Goal: Find specific fact

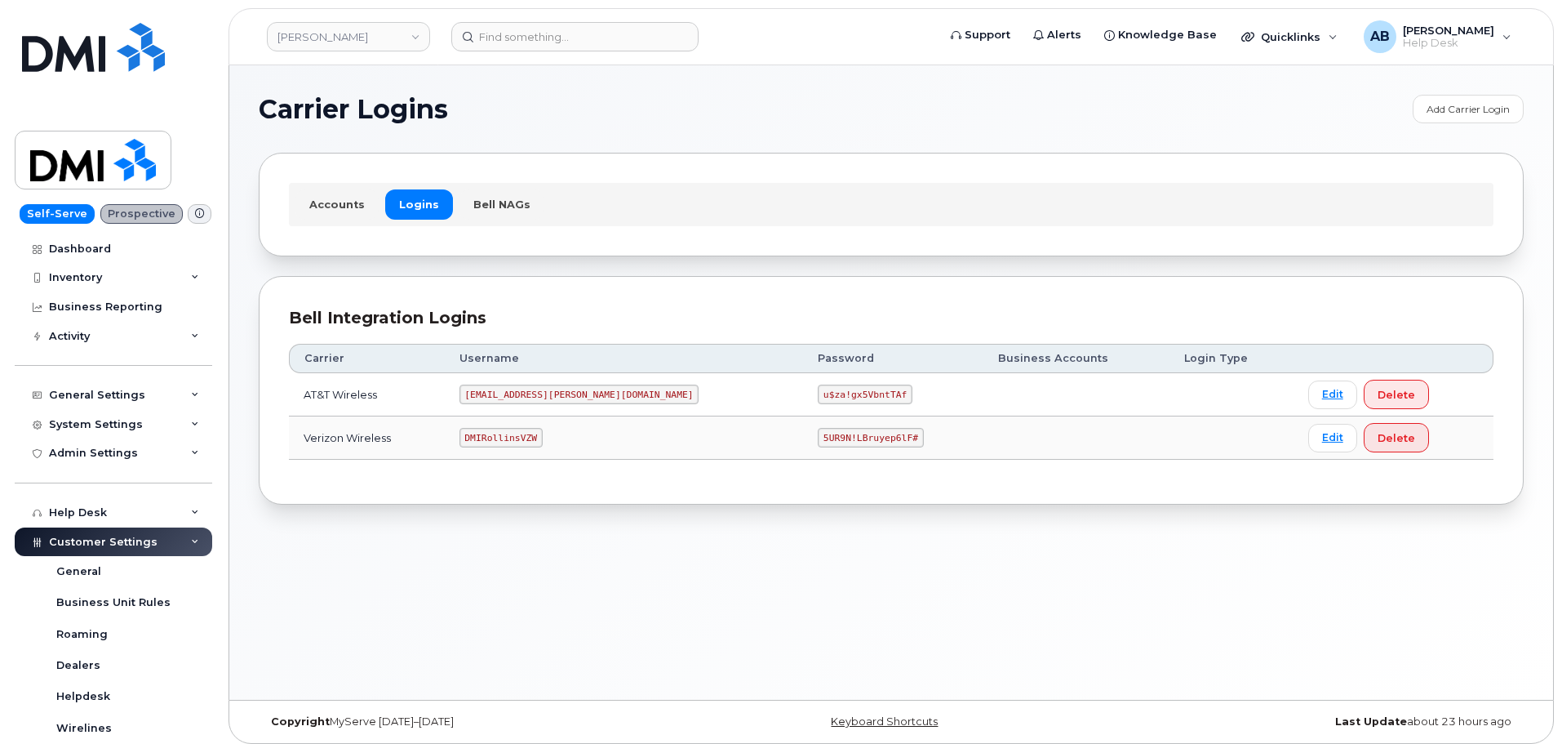
click at [526, 394] on code "[EMAIL_ADDRESS][PERSON_NAME][DOMAIN_NAME]" at bounding box center [580, 394] width 240 height 20
copy code "[EMAIL_ADDRESS][PERSON_NAME][DOMAIN_NAME]"
click at [818, 392] on code "u$za!gx5VbntTAf" at bounding box center [865, 394] width 95 height 20
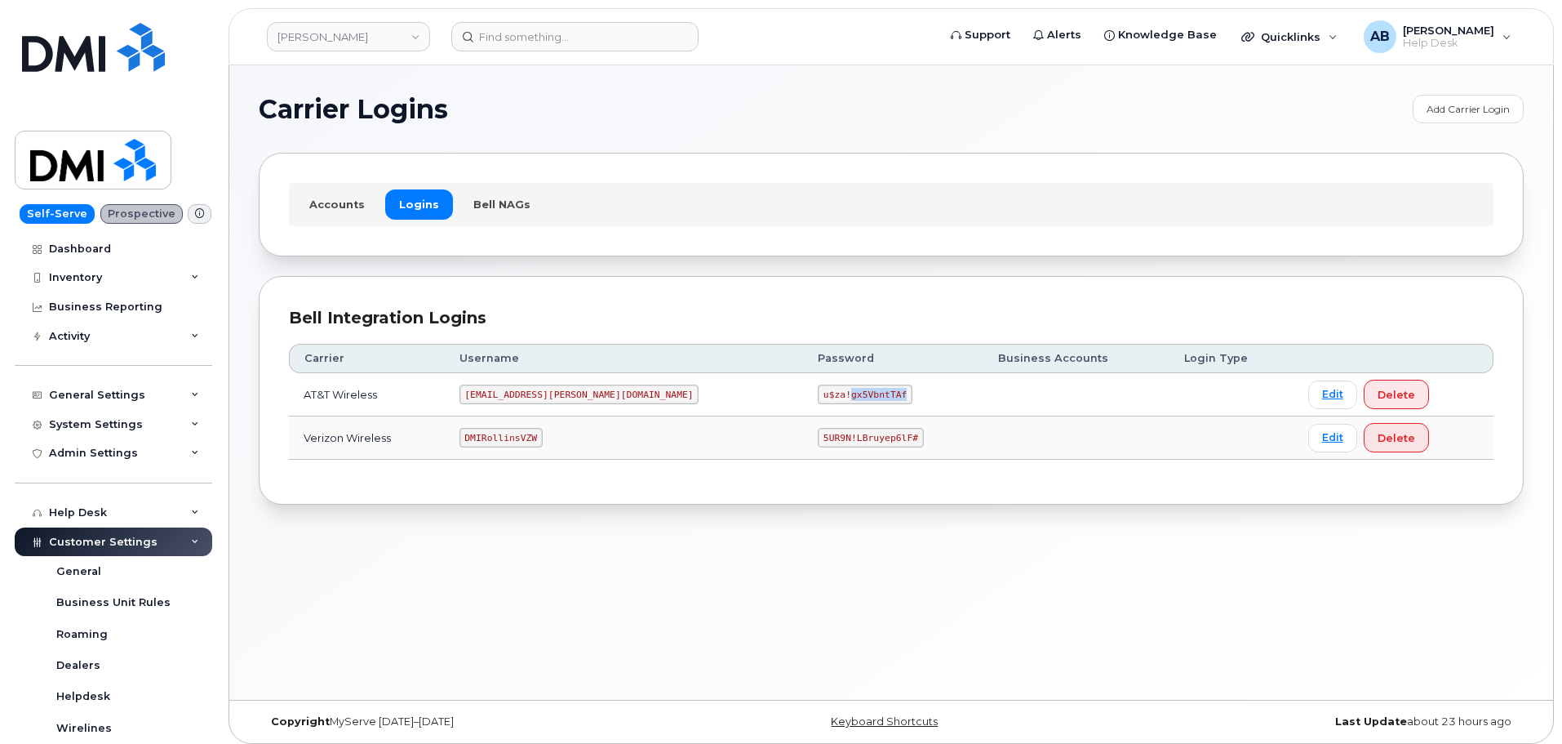
click at [818, 392] on code "u$za!gx5VbntTAf" at bounding box center [865, 394] width 95 height 20
copy code "u$za!gx5VbntTAf"
click at [531, 433] on code "DMIRollinsVZW" at bounding box center [501, 438] width 83 height 20
click at [529, 433] on code "DMIRollinsVZW" at bounding box center [501, 438] width 83 height 20
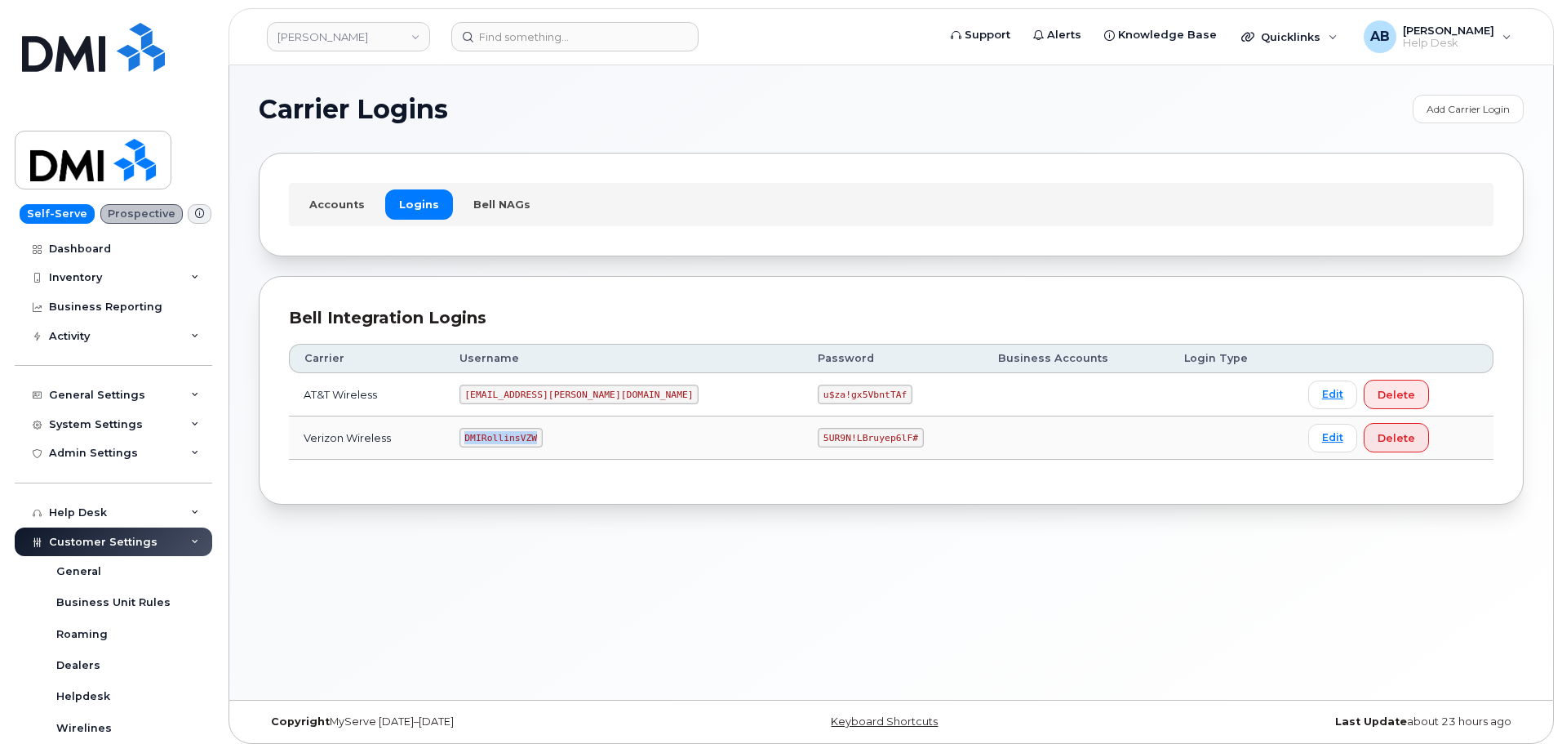
click at [528, 433] on code "DMIRollinsVZW" at bounding box center [501, 438] width 83 height 20
copy code "DMIRollinsVZW"
click at [818, 433] on code "5UR9N!LBruyep6lF#" at bounding box center [871, 438] width 106 height 20
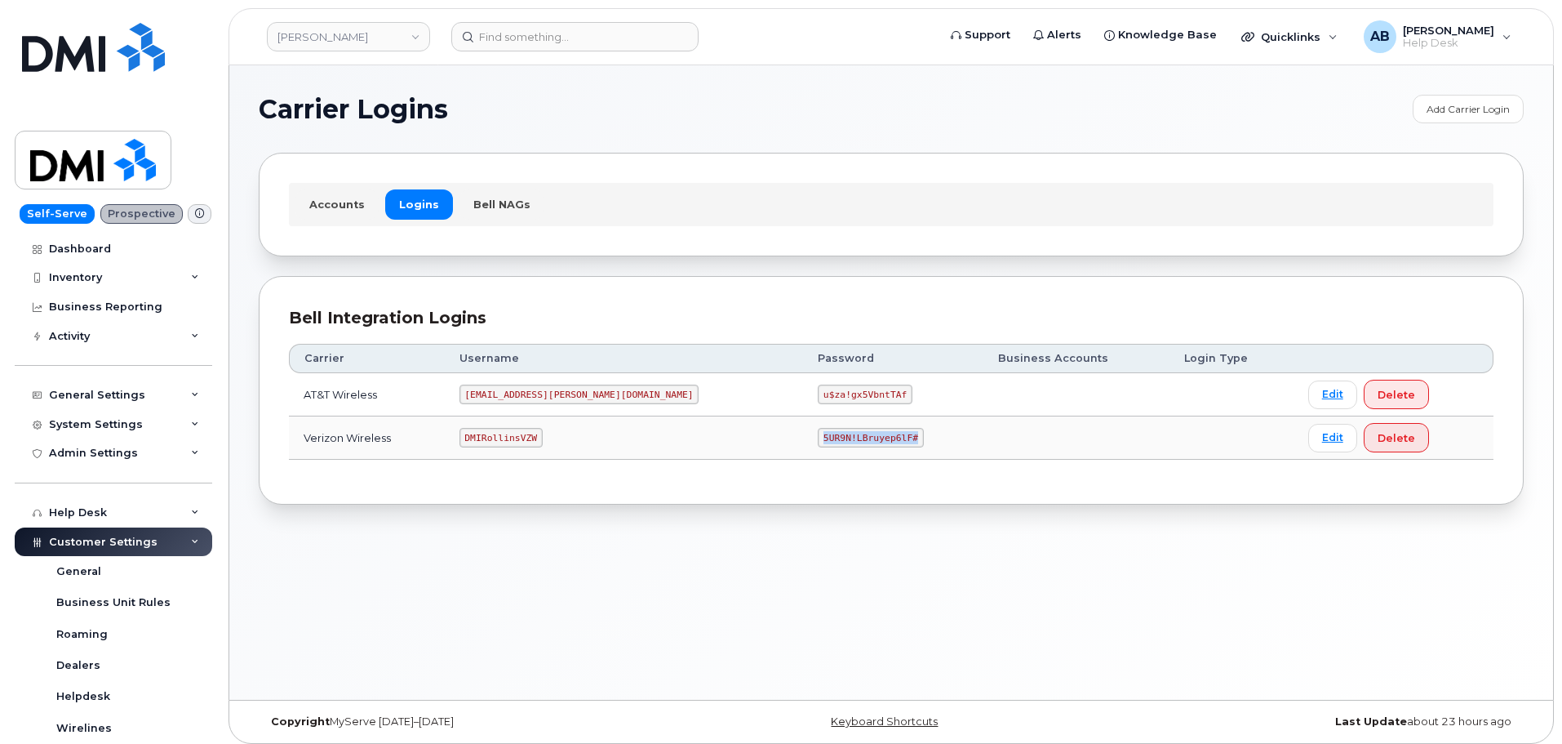
copy code "5UR9N!LBruyep6lF#"
